Goal: Information Seeking & Learning: Check status

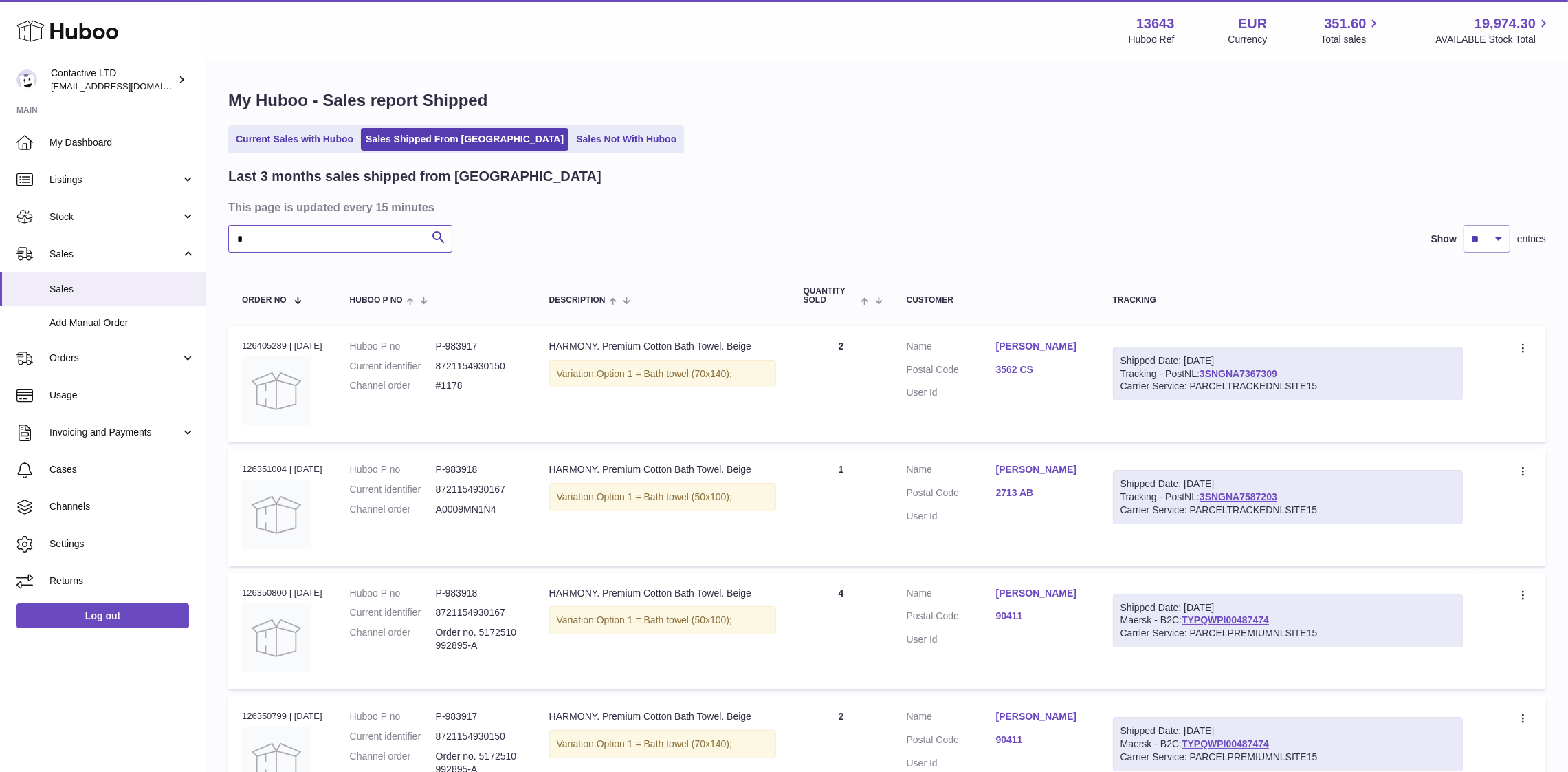
click at [407, 236] on input "*" at bounding box center [340, 239] width 224 height 28
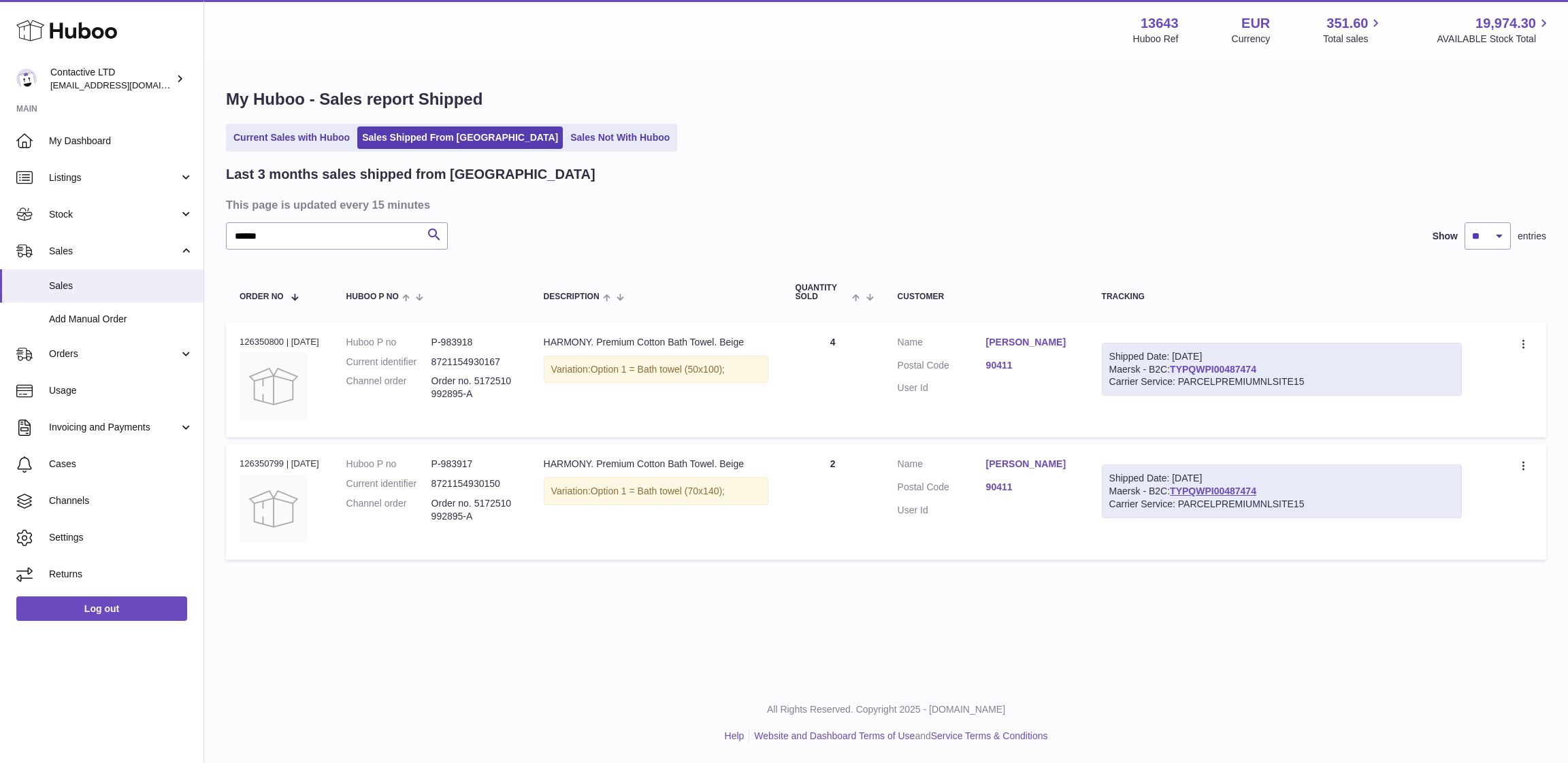
click at [1203, 370] on link "TYPQWPI00487474" at bounding box center [1212, 369] width 87 height 11
drag, startPoint x: 1279, startPoint y: 366, endPoint x: 1180, endPoint y: 371, distance: 99.1
click at [1180, 371] on div "Shipped Date: [DATE] Maersk - B2C: TYPQWPI00487474 Carrier Service: PARCELPREMI…" at bounding box center [1282, 369] width 360 height 54
copy link "TYPQWPI00487474"
drag, startPoint x: 985, startPoint y: 387, endPoint x: 976, endPoint y: 374, distance: 15.8
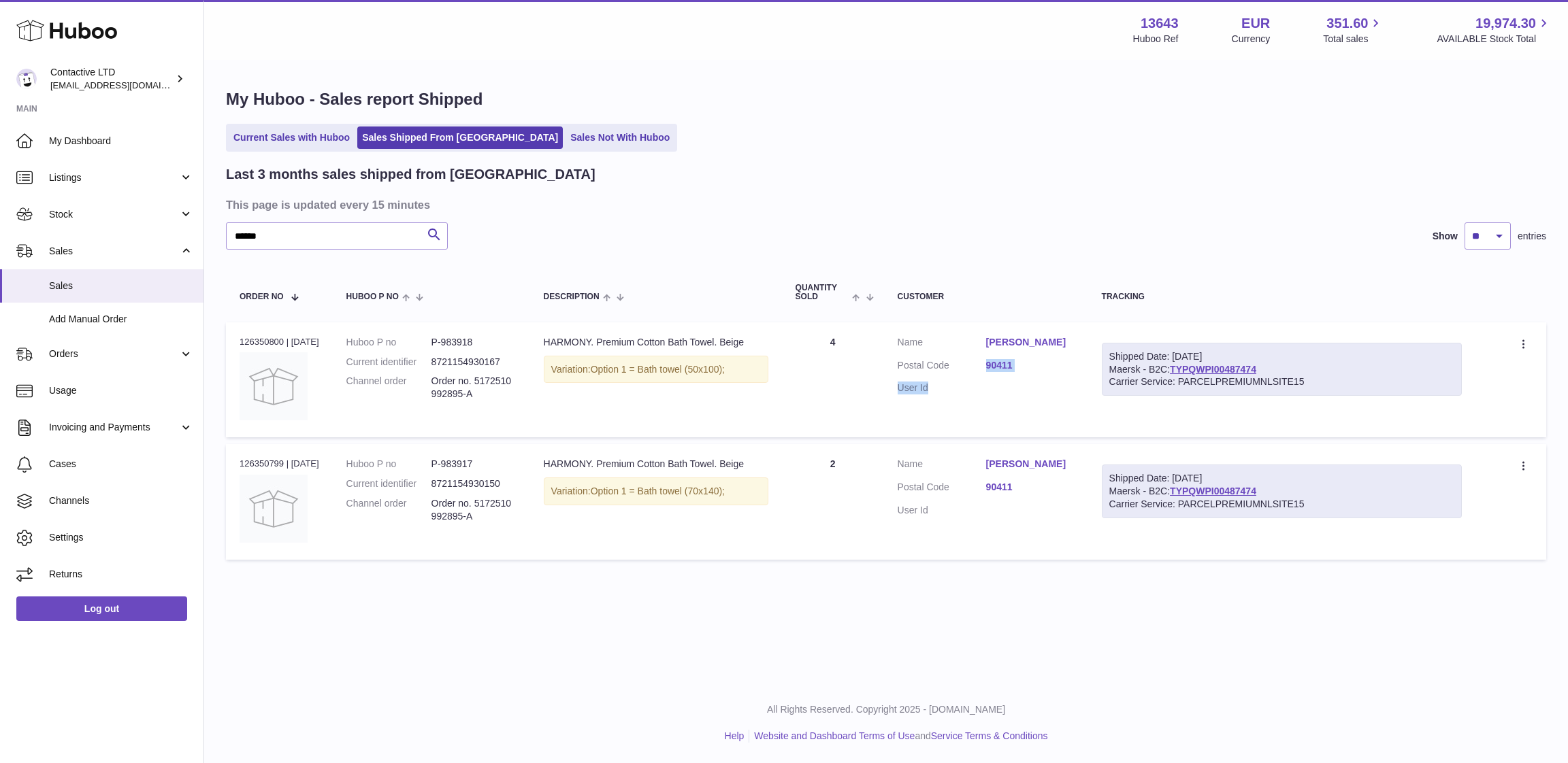
click at [976, 374] on dl "Customer Name [PERSON_NAME] Postal Code 90411 User Id" at bounding box center [986, 368] width 177 height 66
copy dl "90411 User Id"
drag, startPoint x: 1276, startPoint y: 366, endPoint x: 1179, endPoint y: 368, distance: 97.0
click at [1180, 368] on div "Shipped Date: [DATE] Maersk - B2C: TYPQWPI00487474 Carrier Service: PARCELPREMI…" at bounding box center [1282, 369] width 360 height 54
copy link "TYPQWPI00487474"
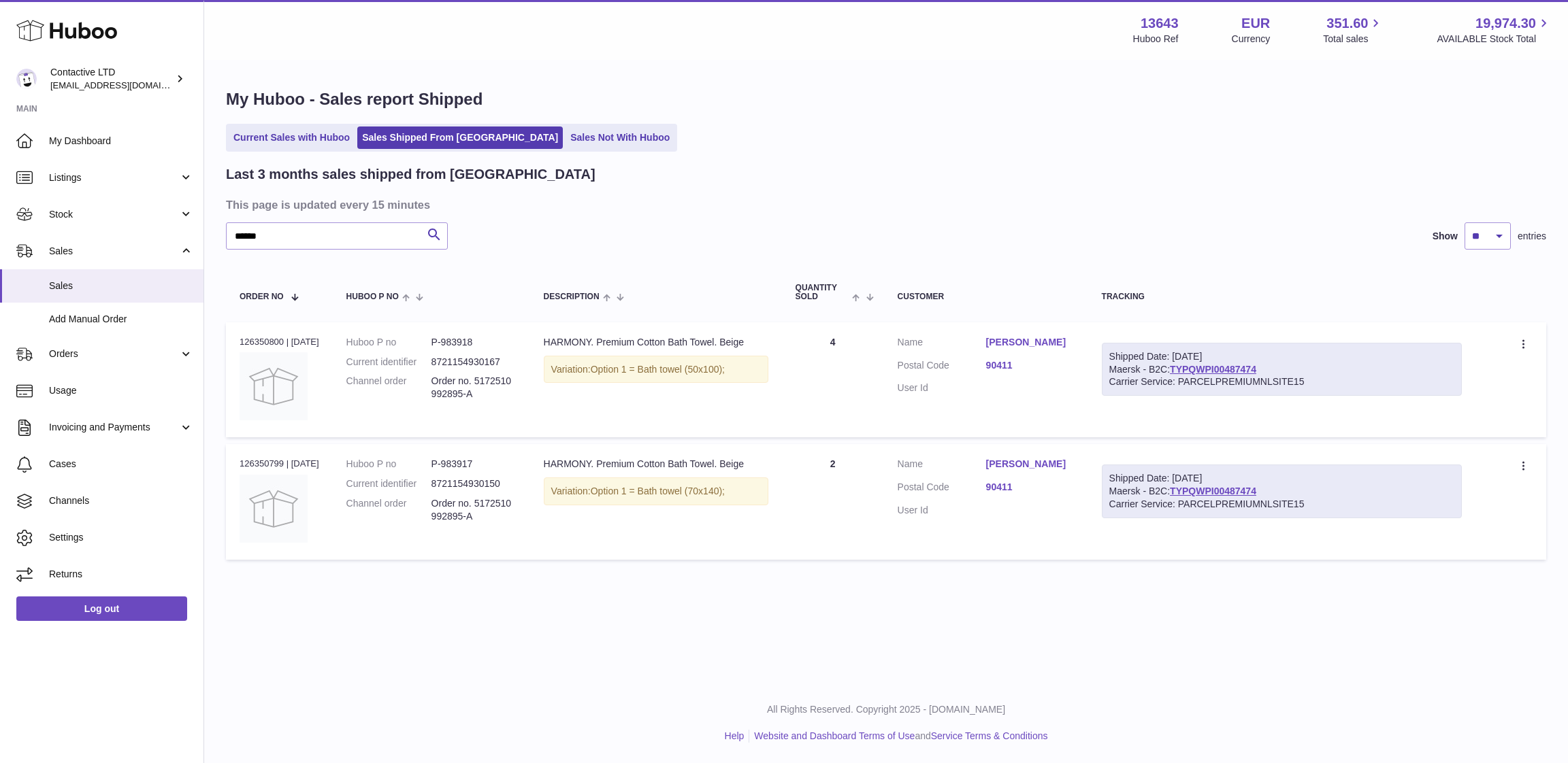
click at [1202, 381] on div "Carrier Service: PARCELPREMIUMNLSITE15" at bounding box center [1282, 382] width 345 height 13
drag, startPoint x: 492, startPoint y: 395, endPoint x: 419, endPoint y: 377, distance: 75.2
click at [419, 377] on dl "Huboo P no P-983918 Current identifier 8721154930167 Channel order Order no. 51…" at bounding box center [431, 371] width 170 height 72
copy dl "Order no. 5172510992895-A"
click at [411, 229] on input "******" at bounding box center [337, 236] width 222 height 27
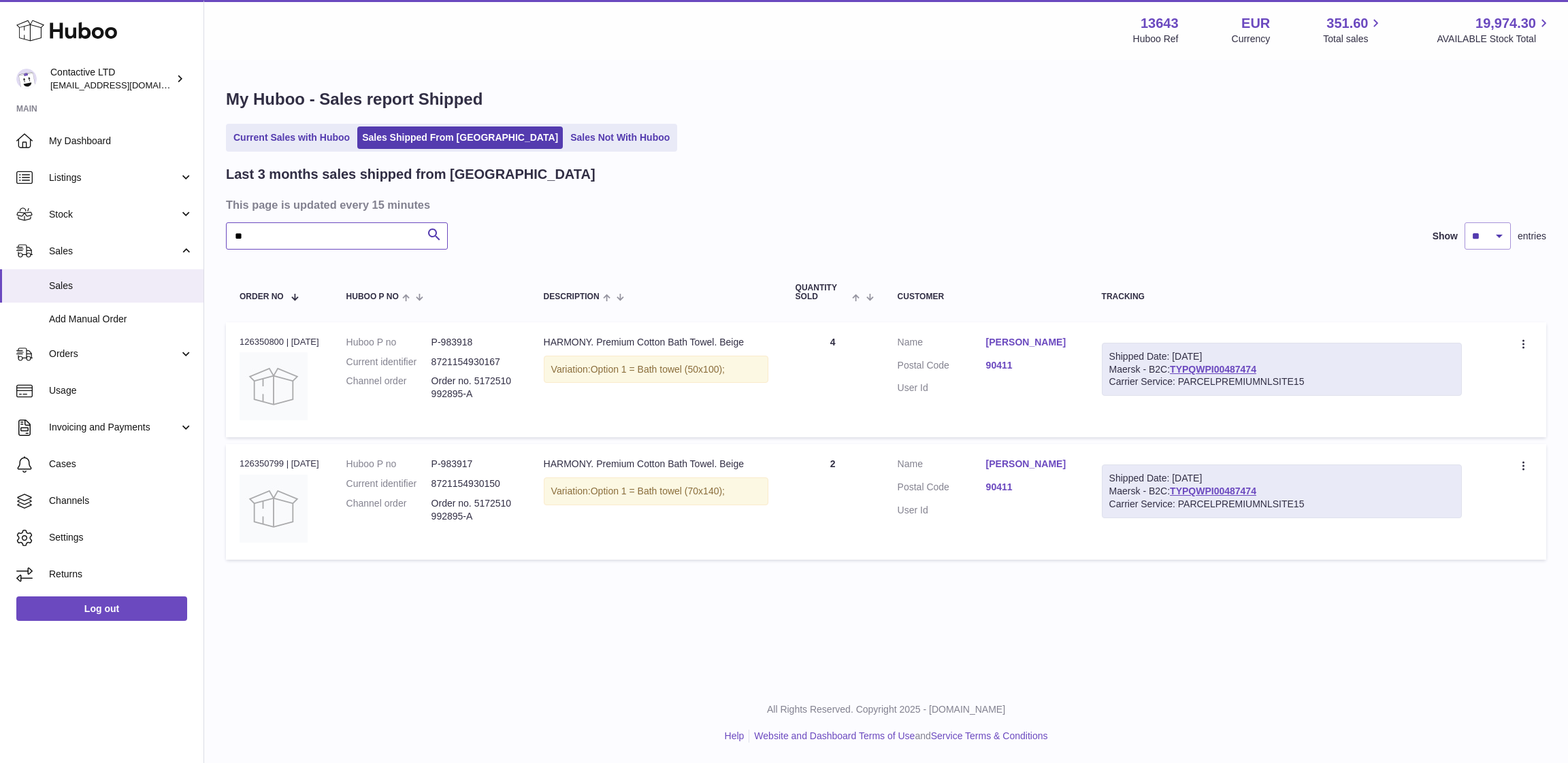
type input "*"
type input "*****"
type input "**"
click at [426, 234] on icon "submit" at bounding box center [434, 234] width 16 height 17
click at [386, 231] on input "**" at bounding box center [337, 236] width 222 height 27
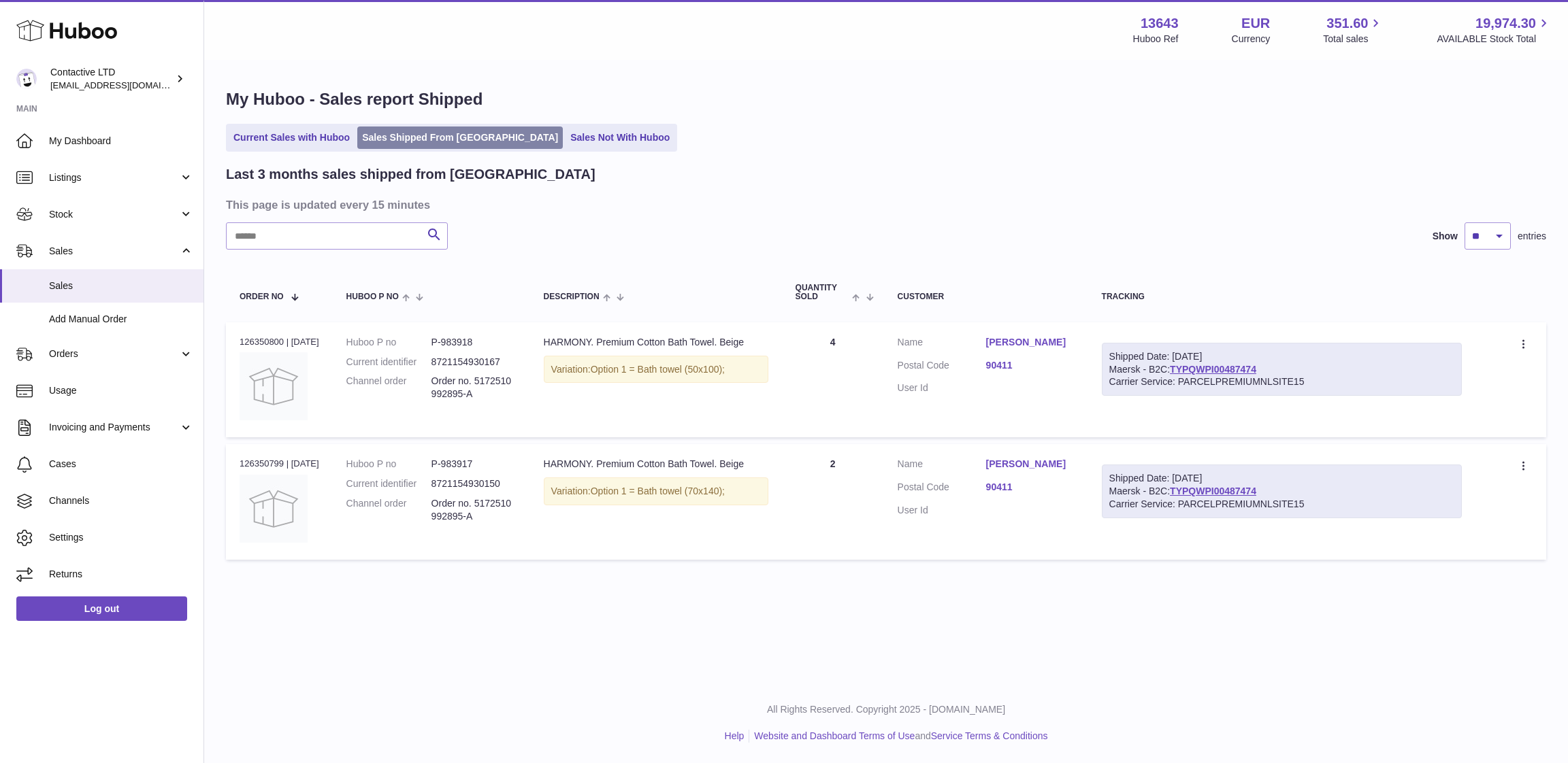
click at [377, 146] on link "Sales Shipped From [GEOGRAPHIC_DATA]" at bounding box center [460, 138] width 205 height 23
click at [342, 146] on link "Current Sales with Huboo" at bounding box center [292, 138] width 126 height 23
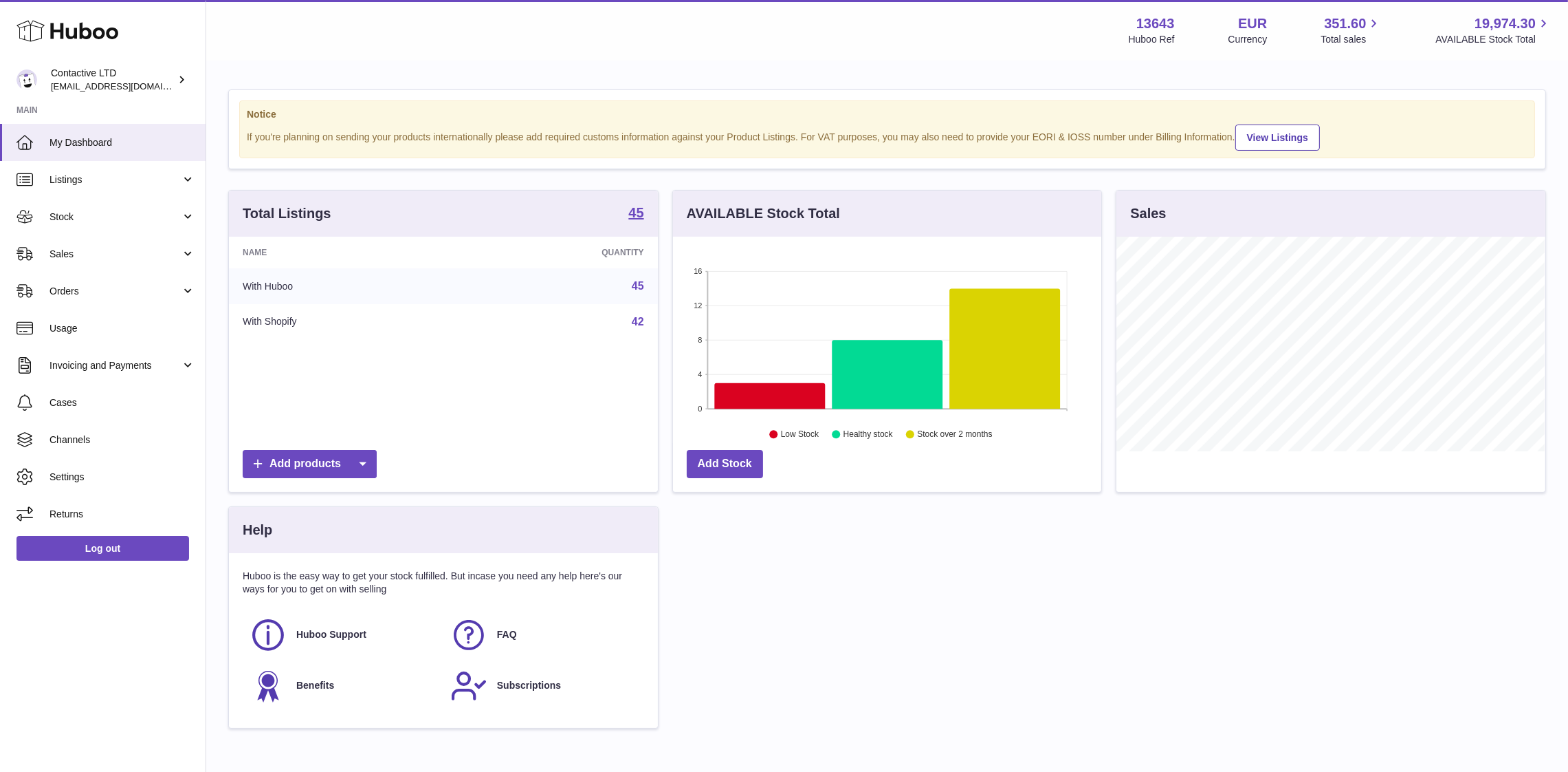
scroll to position [215, 429]
click at [158, 258] on span "Sales" at bounding box center [115, 255] width 131 height 13
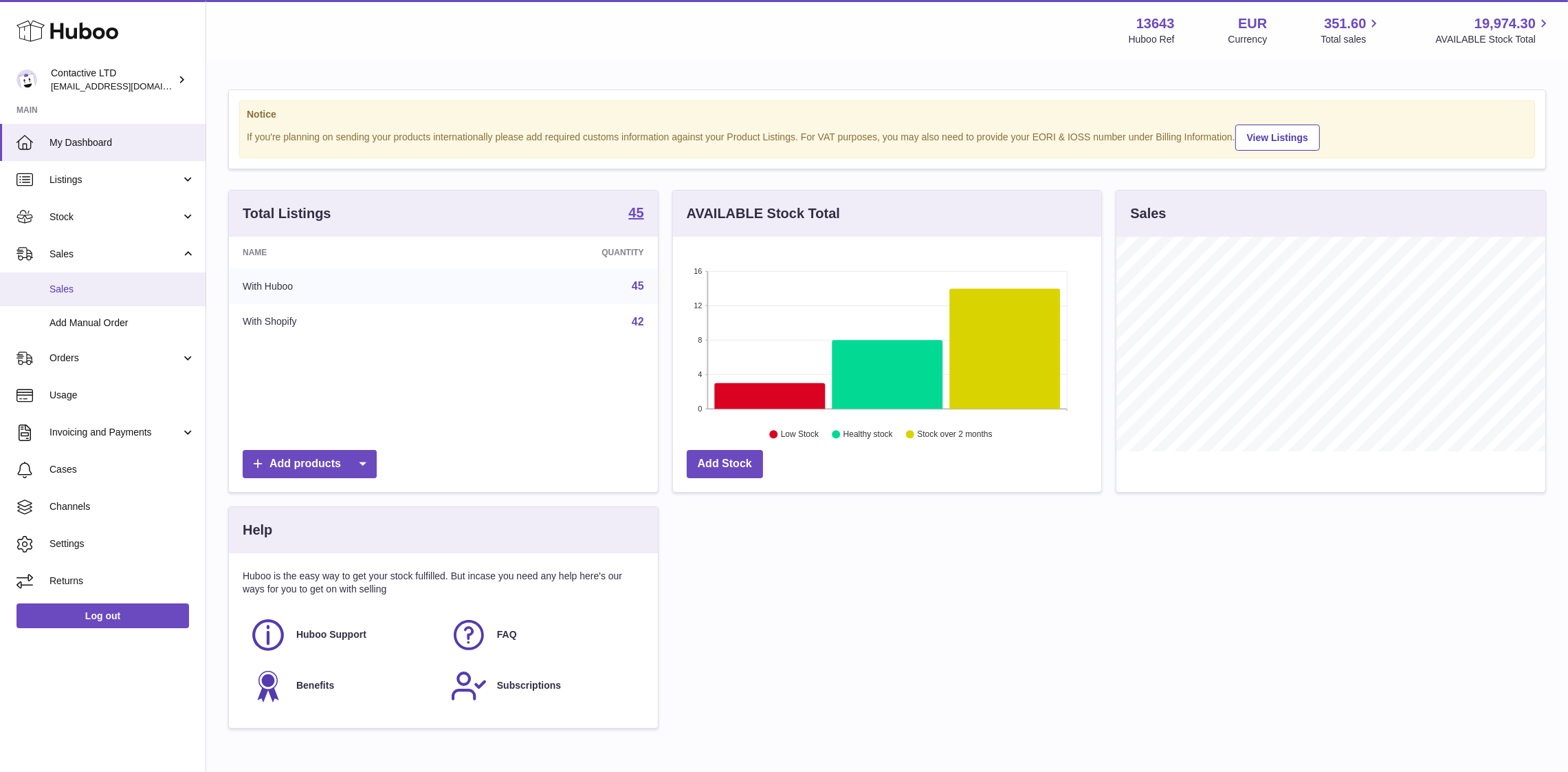
click at [166, 295] on link "Sales" at bounding box center [102, 289] width 206 height 34
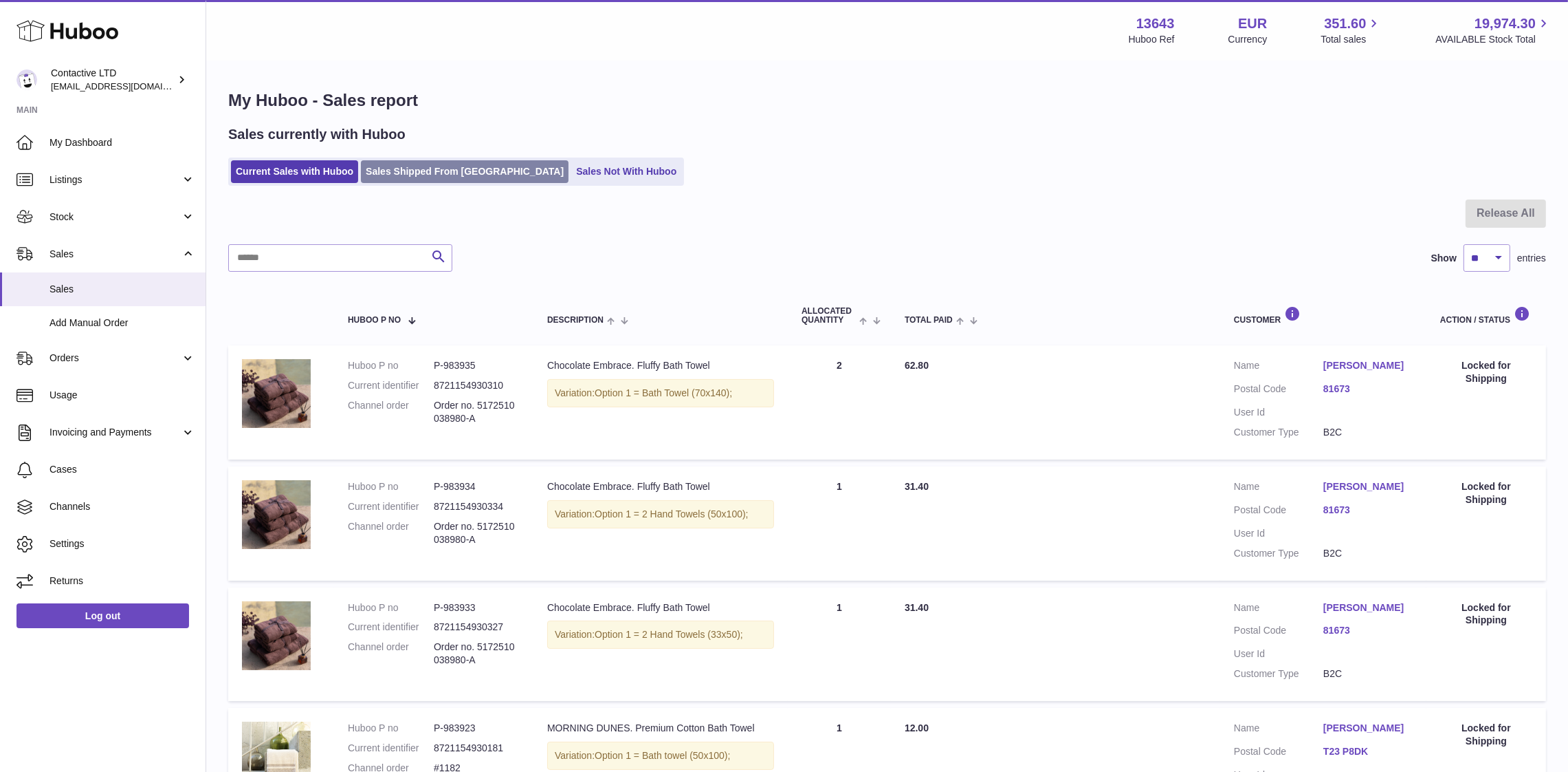
click at [399, 167] on link "Sales Shipped From [GEOGRAPHIC_DATA]" at bounding box center [465, 172] width 207 height 23
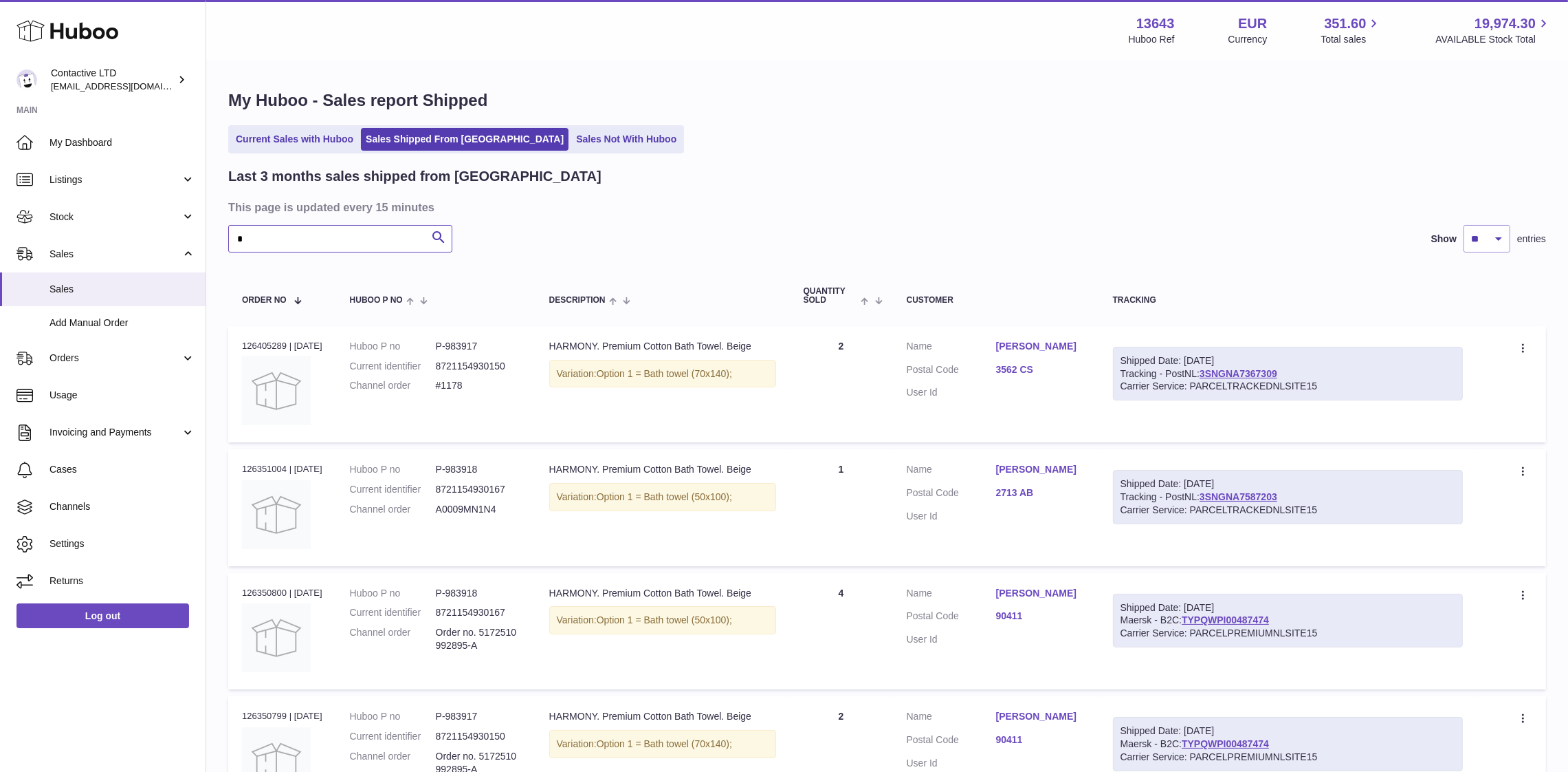
click at [345, 231] on input "*" at bounding box center [340, 239] width 224 height 28
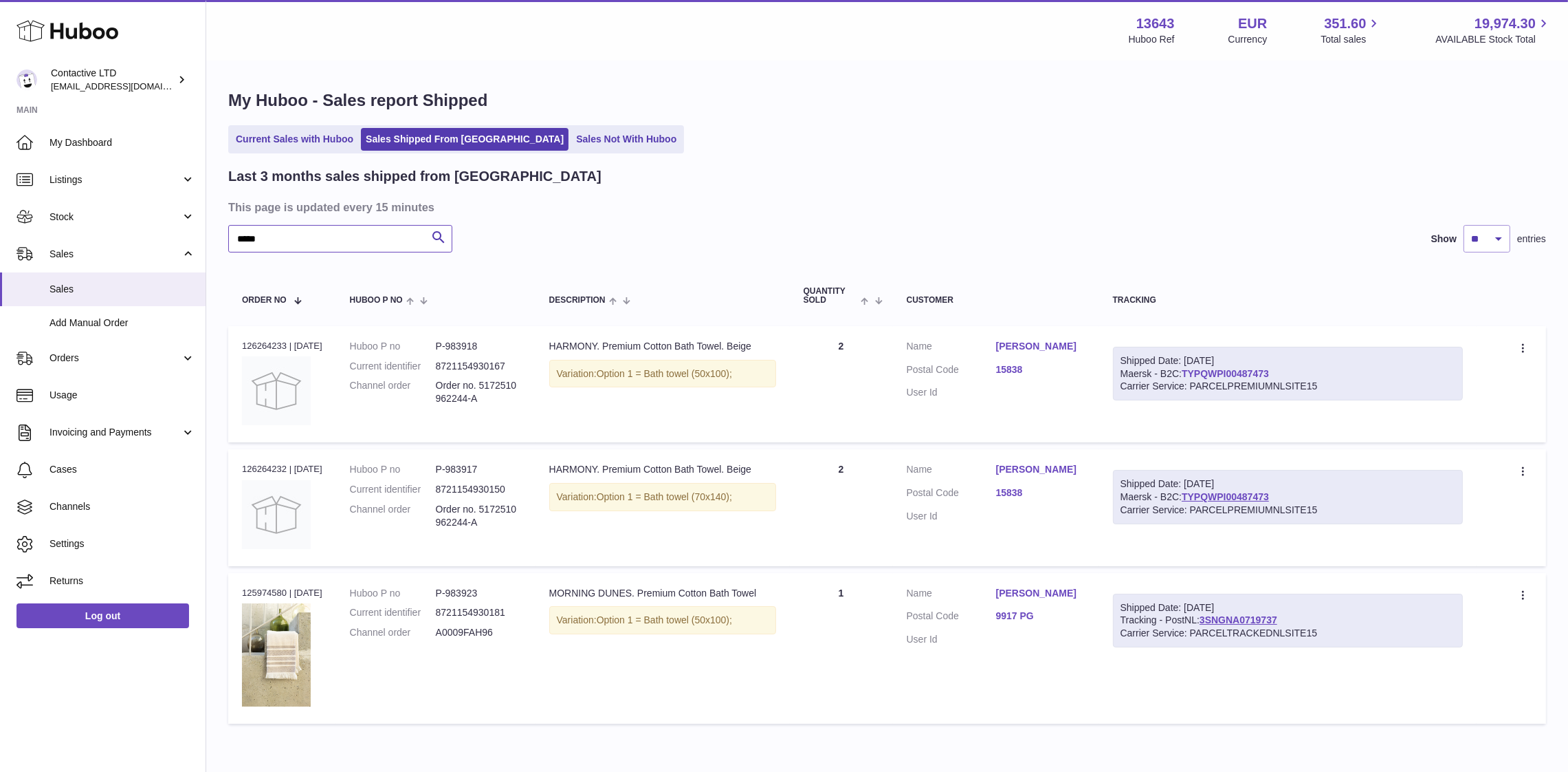
type input "*****"
click at [1206, 375] on link "TYPQWPI00487473" at bounding box center [1225, 374] width 88 height 11
drag, startPoint x: 505, startPoint y: 399, endPoint x: 442, endPoint y: 386, distance: 64.3
click at [442, 386] on dd "Order no. 5172510962244-A" at bounding box center [478, 392] width 86 height 26
copy dd "Order no. 5172510962244-A"
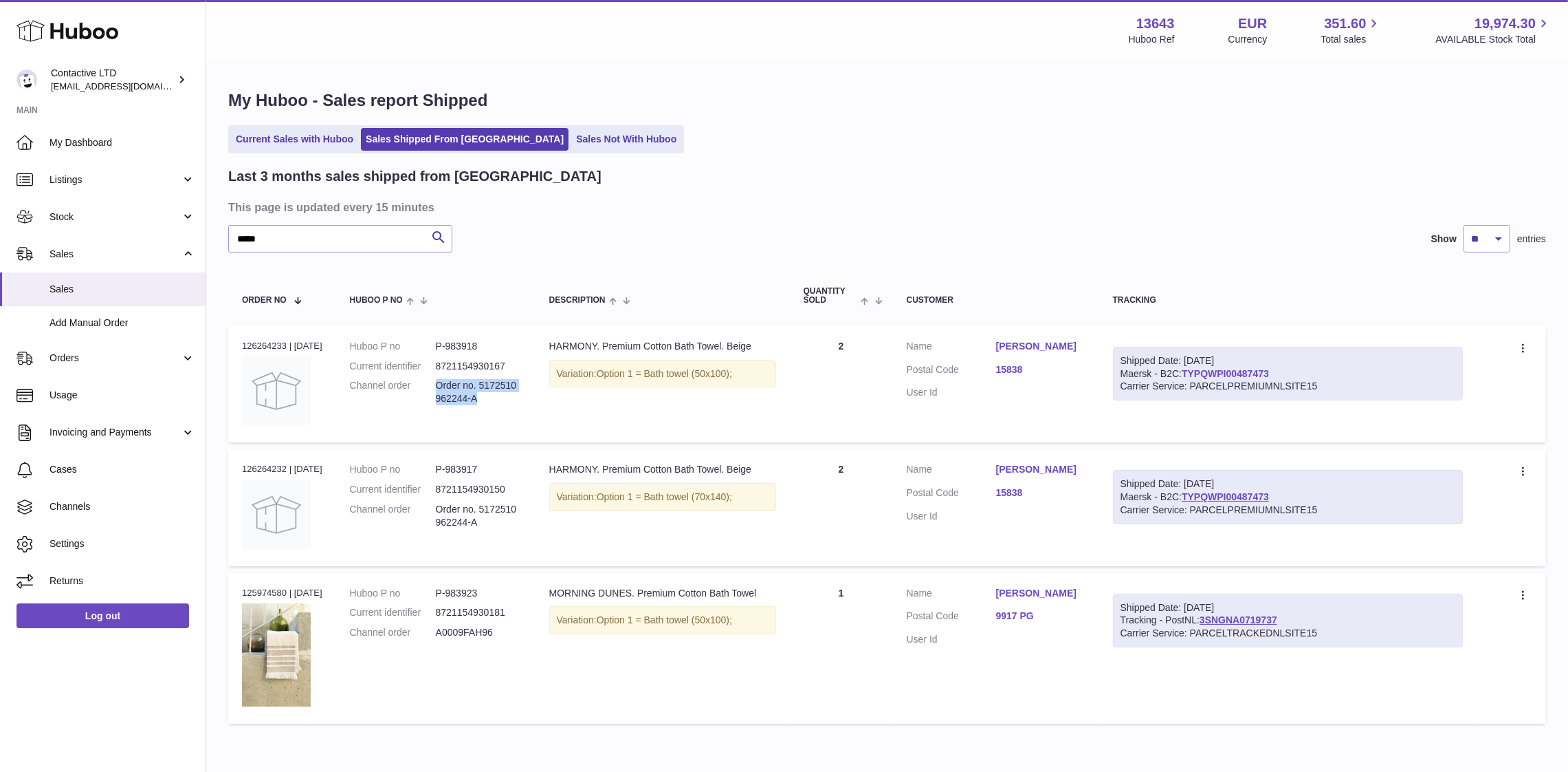
click at [1244, 374] on link "TYPQWPI00487473" at bounding box center [1225, 374] width 88 height 11
